Goal: Task Accomplishment & Management: Manage account settings

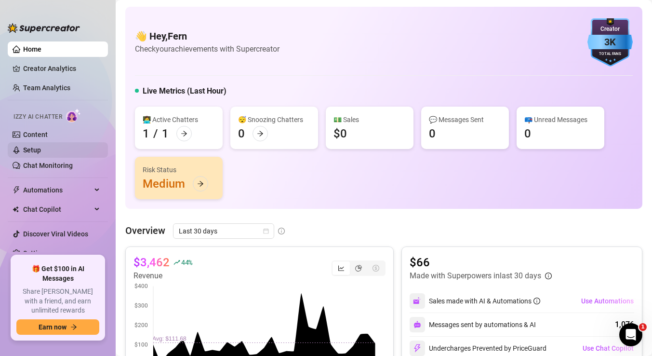
click at [41, 147] on link "Setup" at bounding box center [32, 150] width 18 height 8
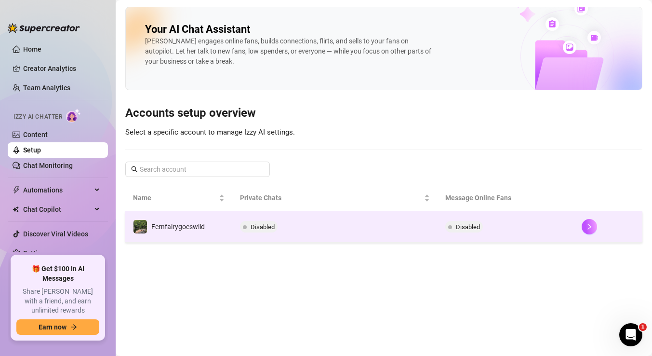
click at [177, 220] on div "Fernfairygoeswild" at bounding box center [169, 226] width 72 height 14
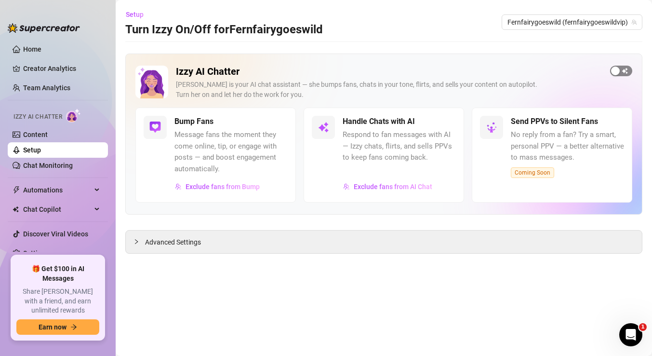
click at [618, 68] on div "button" at bounding box center [616, 71] width 9 height 9
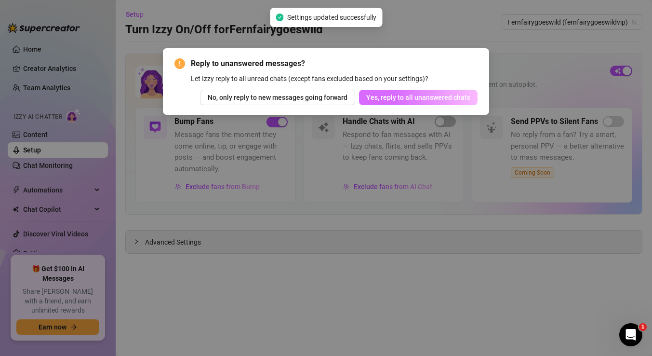
click at [410, 96] on span "Yes, reply to all unanswered chats" at bounding box center [419, 98] width 104 height 8
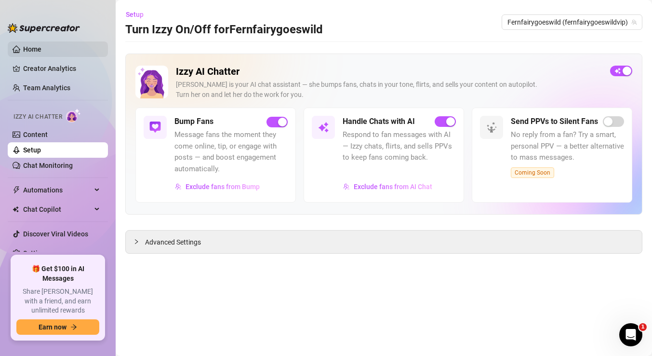
click at [29, 48] on link "Home" at bounding box center [32, 49] width 18 height 8
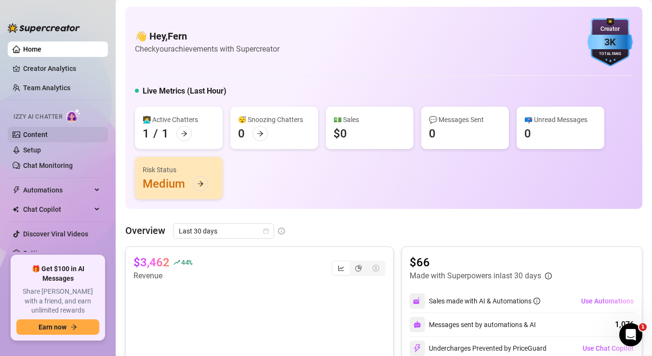
scroll to position [4, 0]
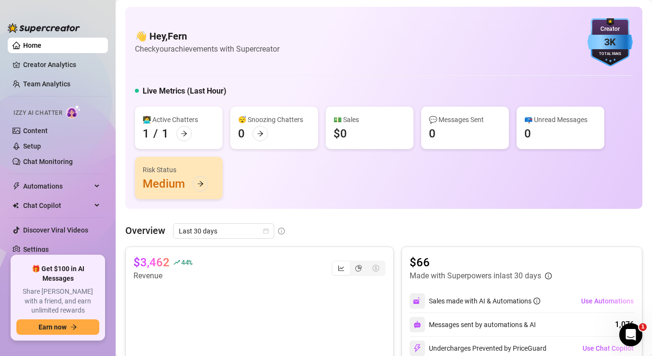
click at [446, 202] on div "👋 Hey, Fern Check your achievements with Supercreator 3K Creator Total Fans Liv…" at bounding box center [383, 108] width 517 height 202
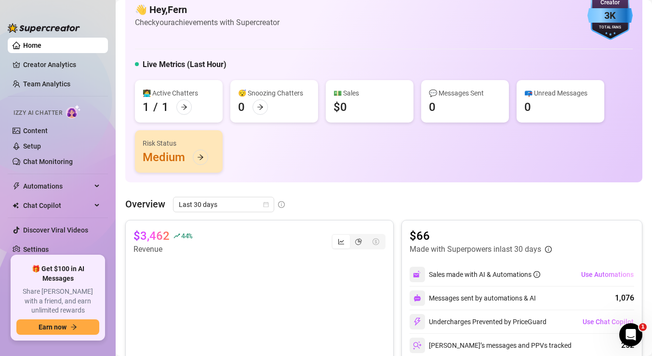
scroll to position [21, 0]
